Goal: Information Seeking & Learning: Learn about a topic

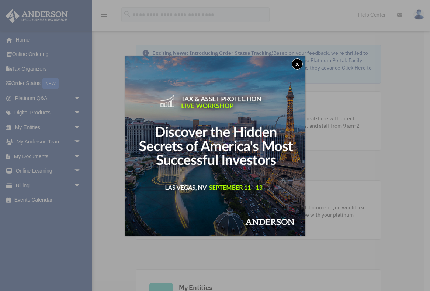
click at [296, 63] on button "x" at bounding box center [296, 64] width 11 height 11
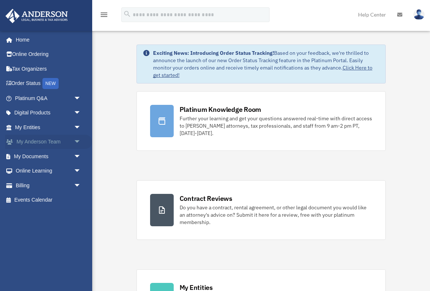
click at [79, 143] on span "arrow_drop_down" at bounding box center [81, 142] width 15 height 15
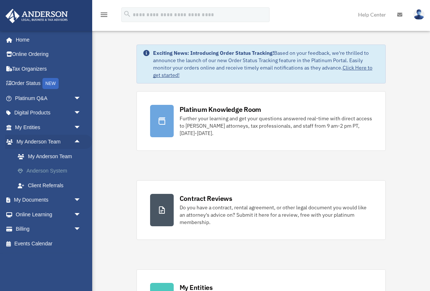
click at [61, 171] on link "Anderson System" at bounding box center [51, 171] width 82 height 15
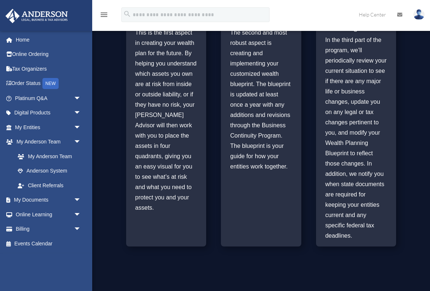
scroll to position [394, 0]
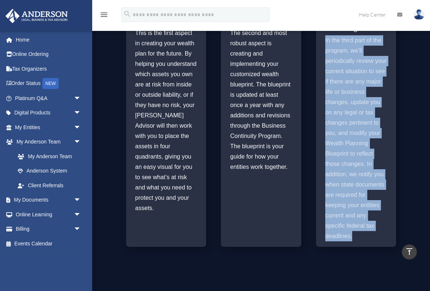
drag, startPoint x: 363, startPoint y: 241, endPoint x: 340, endPoint y: 34, distance: 209.0
click at [340, 34] on div "Business Continuity Program In the third part of the program, we’ll periodicall…" at bounding box center [356, 126] width 62 height 232
copy div "In the third part of the program, we’ll periodically review your current situat…"
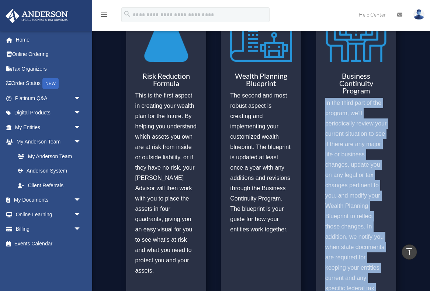
scroll to position [331, 0]
copy div "In the third part of the program, we’ll periodically review your current situat…"
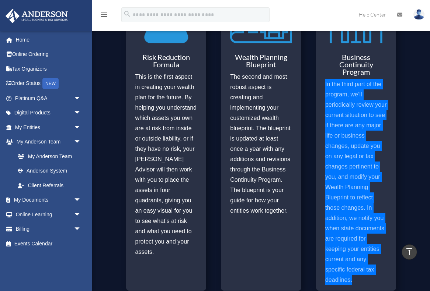
scroll to position [354, 0]
